Goal: Task Accomplishment & Management: Complete application form

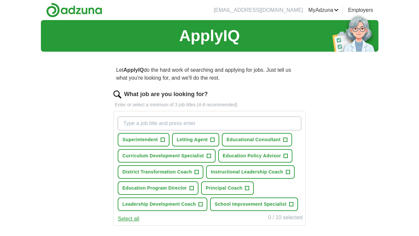
click at [285, 138] on span "+" at bounding box center [285, 139] width 4 height 5
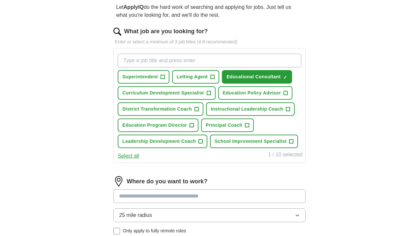
scroll to position [63, 0]
click at [135, 157] on button "Select all" at bounding box center [128, 156] width 21 height 8
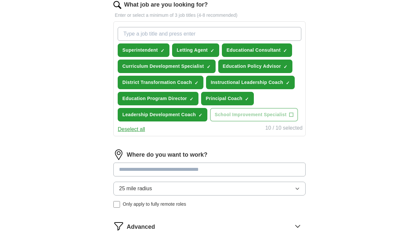
scroll to position [93, 0]
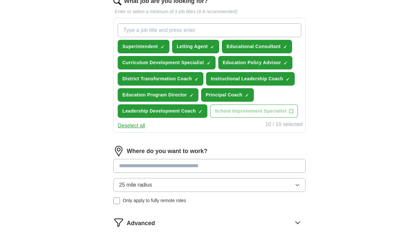
click at [224, 166] on input at bounding box center [209, 166] width 192 height 14
click at [117, 201] on div "25 mile radius Only apply to fully remote roles" at bounding box center [209, 191] width 192 height 26
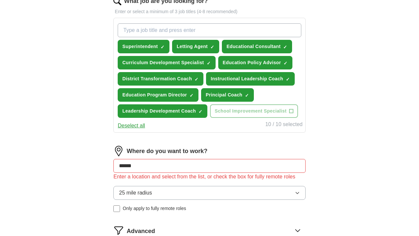
drag, startPoint x: 140, startPoint y: 168, endPoint x: 110, endPoint y: 167, distance: 30.0
click at [110, 167] on div "Let ApplyIQ do the hard work of searching and applying for jobs. Just tell us w…" at bounding box center [209, 124] width 253 height 320
type input "*"
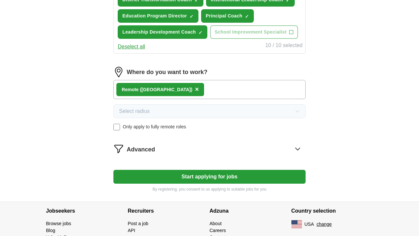
scroll to position [172, 0]
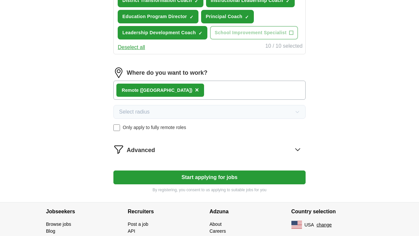
click at [202, 179] on button "Start applying for jobs" at bounding box center [209, 178] width 192 height 14
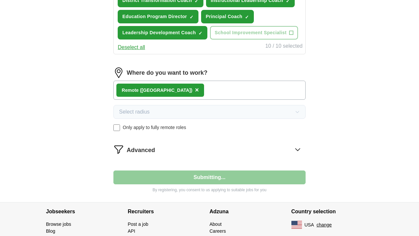
select select "**"
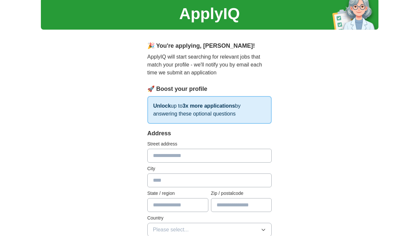
scroll to position [0, 0]
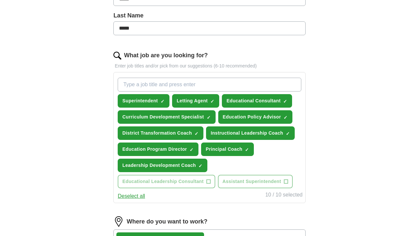
scroll to position [173, 0]
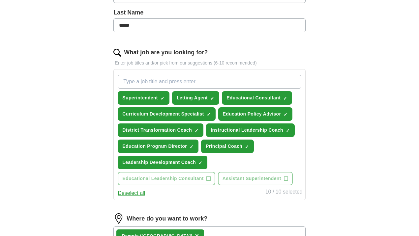
click at [0, 0] on span "×" at bounding box center [0, 0] width 0 height 0
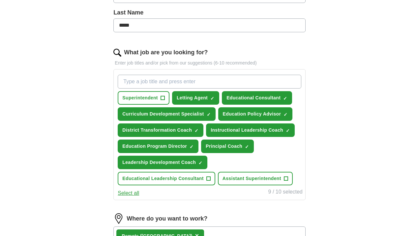
click at [0, 0] on span "×" at bounding box center [0, 0] width 0 height 0
click at [211, 97] on span "+" at bounding box center [212, 98] width 4 height 5
click at [0, 0] on span "×" at bounding box center [0, 0] width 0 height 0
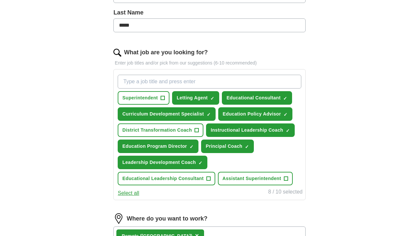
click at [0, 0] on span "×" at bounding box center [0, 0] width 0 height 0
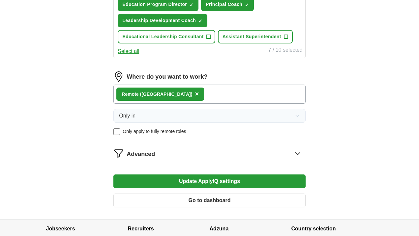
scroll to position [318, 0]
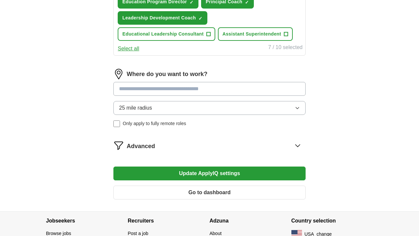
click at [161, 92] on input at bounding box center [209, 89] width 192 height 14
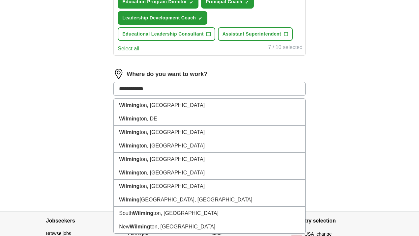
type input "**********"
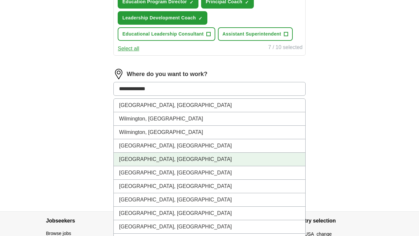
click at [136, 159] on li "[GEOGRAPHIC_DATA], [GEOGRAPHIC_DATA]" at bounding box center [209, 160] width 191 height 14
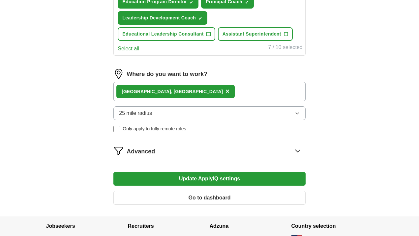
click at [125, 112] on span "25 mile radius" at bounding box center [135, 113] width 33 height 8
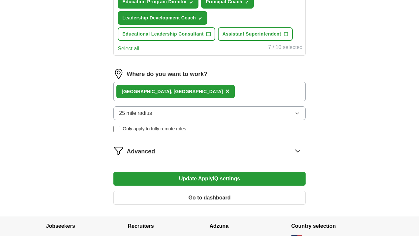
click at [144, 152] on span "Advanced" at bounding box center [140, 151] width 28 height 9
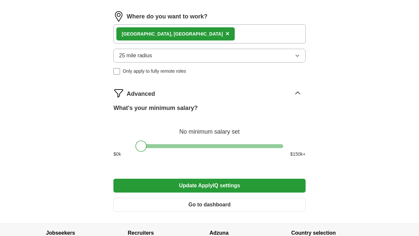
scroll to position [378, 0]
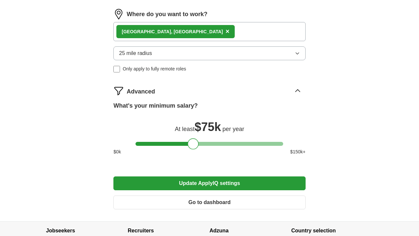
drag, startPoint x: 140, startPoint y: 142, endPoint x: 192, endPoint y: 141, distance: 52.0
click at [192, 141] on div at bounding box center [192, 143] width 11 height 11
click at [227, 183] on button "Update ApplyIQ settings" at bounding box center [209, 184] width 192 height 14
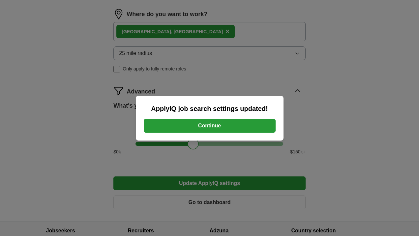
click at [207, 124] on button "Continue" at bounding box center [210, 126] width 132 height 14
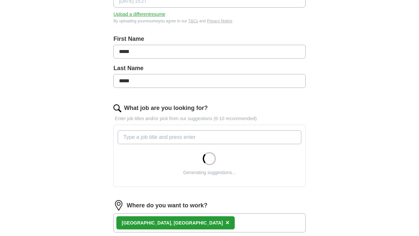
scroll to position [118, 0]
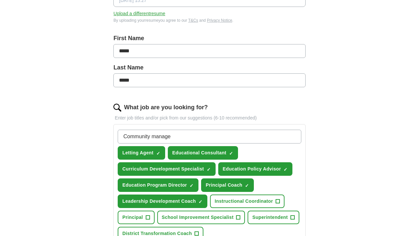
type input "Community manager"
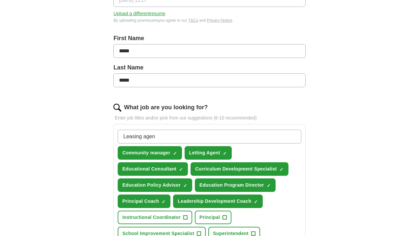
type input "Leasing agent"
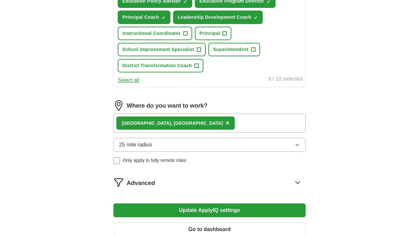
scroll to position [311, 0]
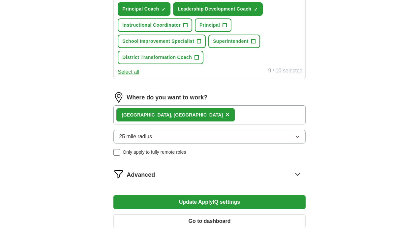
click at [233, 201] on button "Update ApplyIQ settings" at bounding box center [209, 202] width 192 height 14
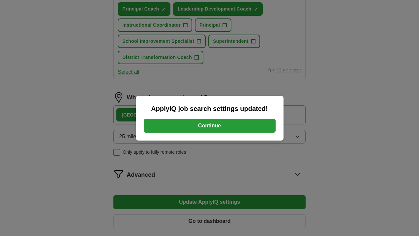
click at [231, 125] on button "Continue" at bounding box center [210, 126] width 132 height 14
